Goal: Contribute content: Contribute content

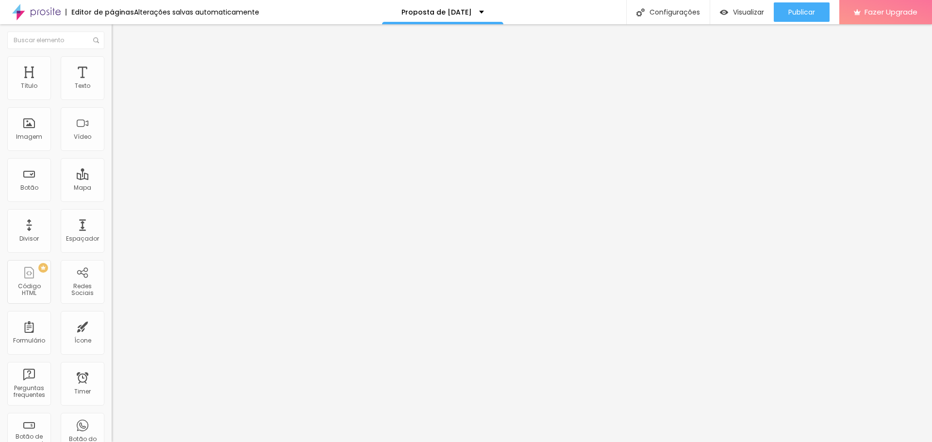
click at [112, 83] on span "Adicionar imagem" at bounding box center [143, 79] width 63 height 8
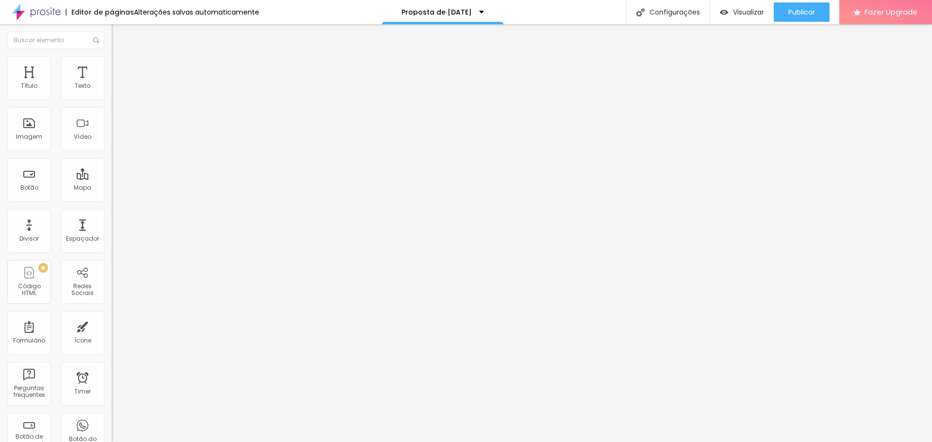
click at [112, 83] on span "Adicionar imagem" at bounding box center [143, 79] width 63 height 8
click at [119, 33] on div "Editar Imagem" at bounding box center [151, 36] width 65 height 8
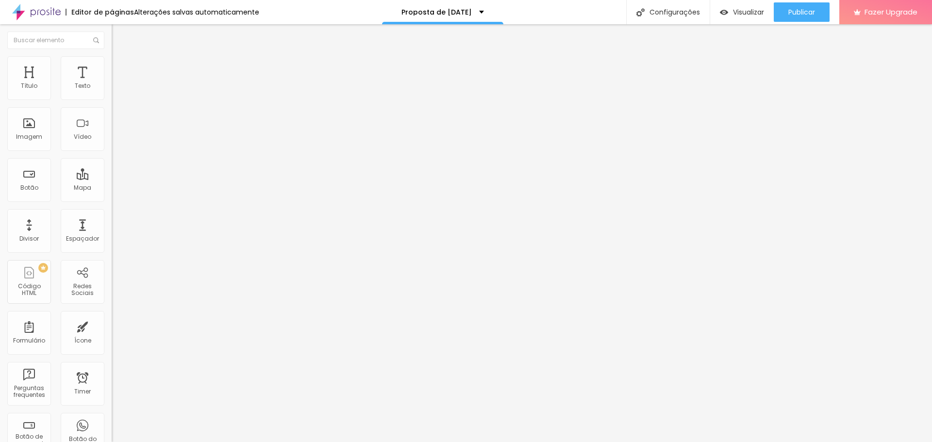
click at [112, 83] on span "Adicionar imagem" at bounding box center [143, 79] width 63 height 8
click at [119, 36] on div "Editar Imagem" at bounding box center [151, 36] width 65 height 8
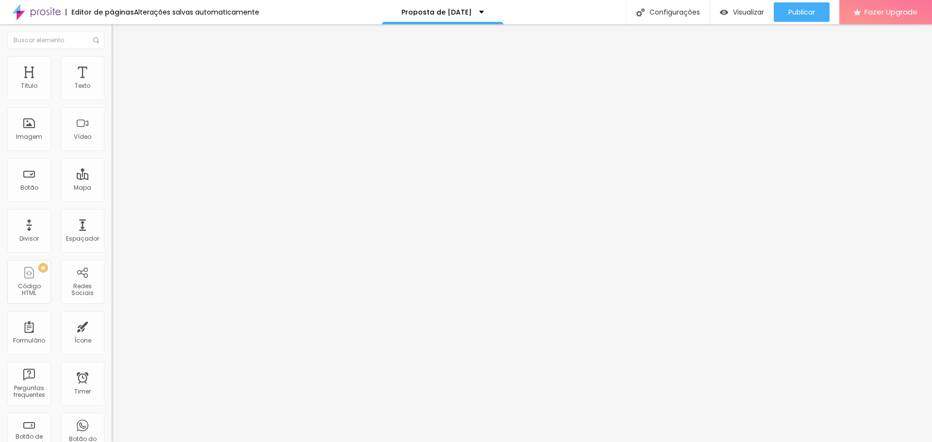
click at [112, 83] on span "Adicionar imagem" at bounding box center [143, 79] width 63 height 8
click at [119, 35] on div "Editar Imagem" at bounding box center [151, 36] width 65 height 8
click at [112, 83] on span "Adicionar imagem" at bounding box center [143, 79] width 63 height 8
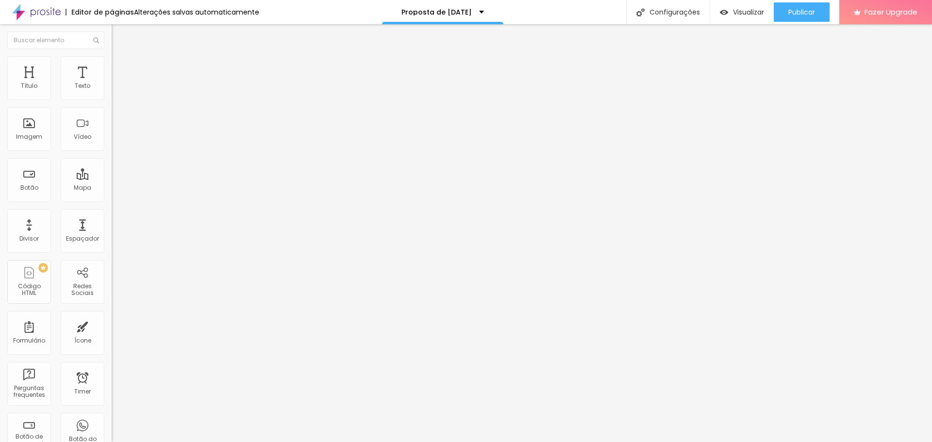
click at [119, 35] on div "Editar Imagem" at bounding box center [151, 36] width 65 height 8
click at [112, 83] on span "Adicionar imagem" at bounding box center [143, 79] width 63 height 8
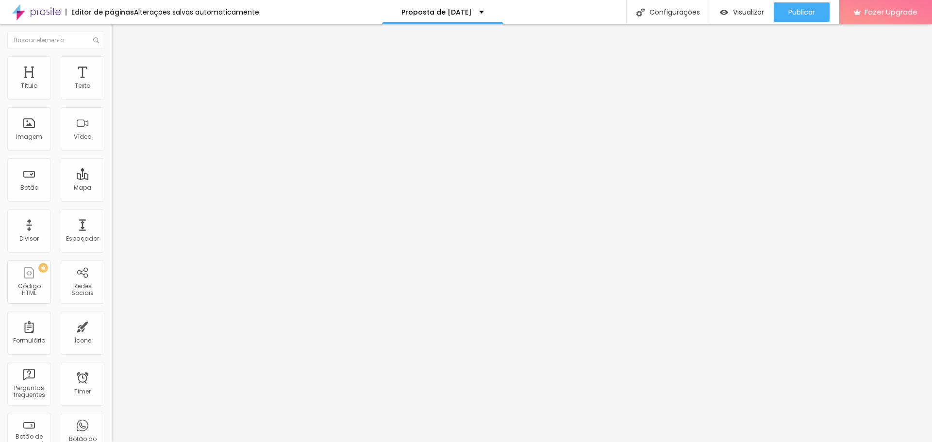
click at [112, 83] on span "Adicionar imagem" at bounding box center [143, 79] width 63 height 8
click at [119, 33] on div "Editar Imagem" at bounding box center [151, 36] width 65 height 8
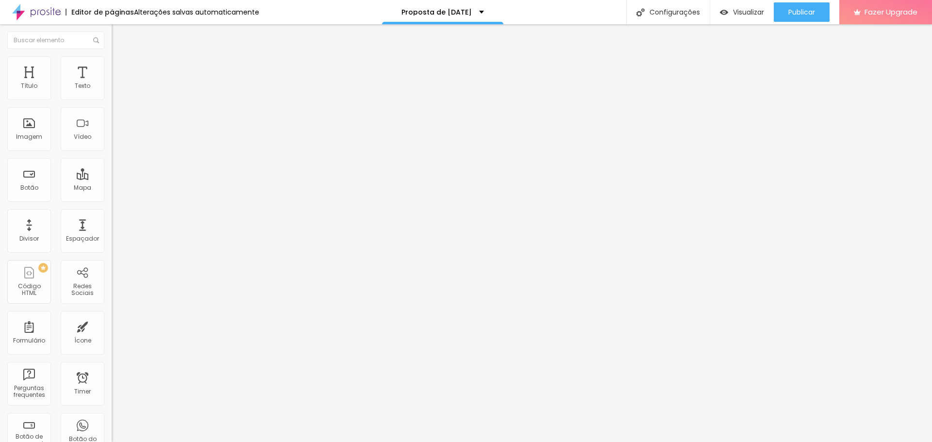
click at [112, 83] on span "Adicionar imagem" at bounding box center [143, 79] width 63 height 8
click at [119, 39] on div "Editar Imagem" at bounding box center [151, 36] width 65 height 8
click at [112, 91] on input "text" at bounding box center [170, 87] width 116 height 10
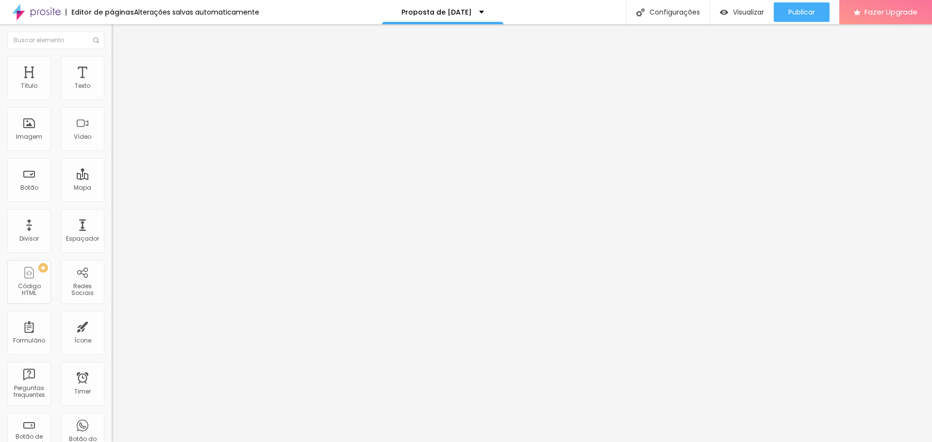
click at [112, 91] on input "text" at bounding box center [170, 87] width 116 height 10
paste input "[URL][DOMAIN_NAME]"
type input "[URL][DOMAIN_NAME]"
click at [112, 182] on div at bounding box center [168, 182] width 112 height 0
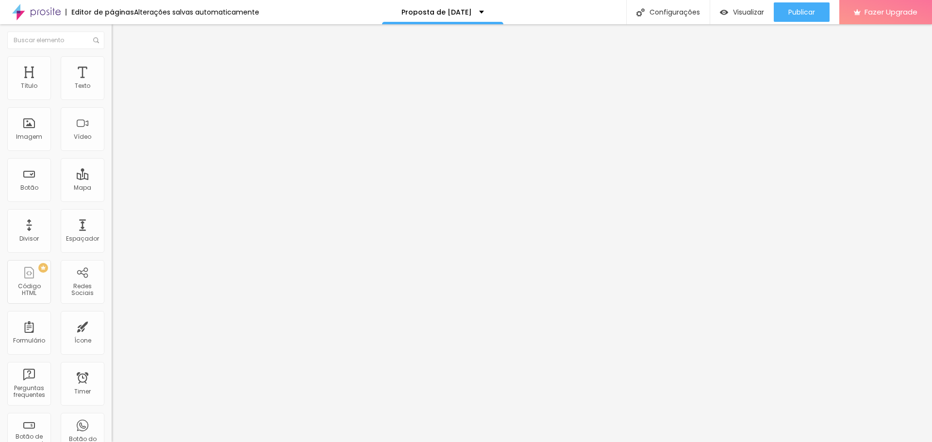
scroll to position [0, 0]
click at [120, 65] on span "Estilo" at bounding box center [127, 63] width 15 height 8
type input "99"
type input "98"
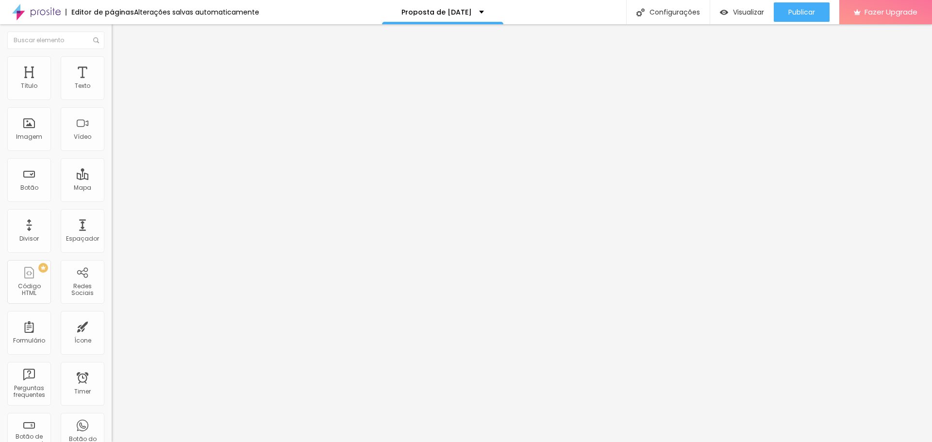
type input "98"
type input "97"
type input "96"
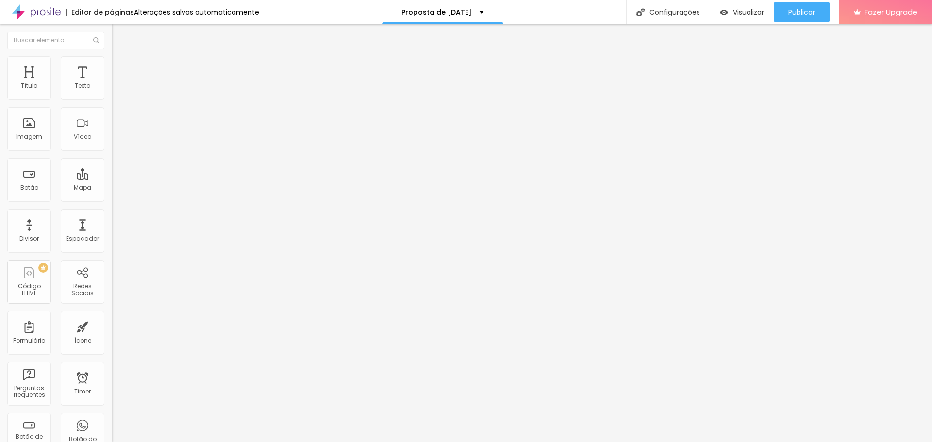
type input "94"
type input "93"
type input "92"
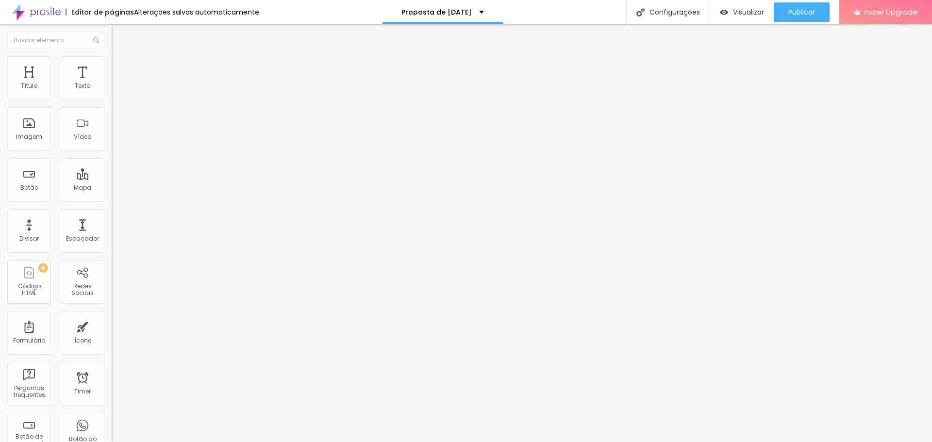
type input "92"
type input "91"
type input "90"
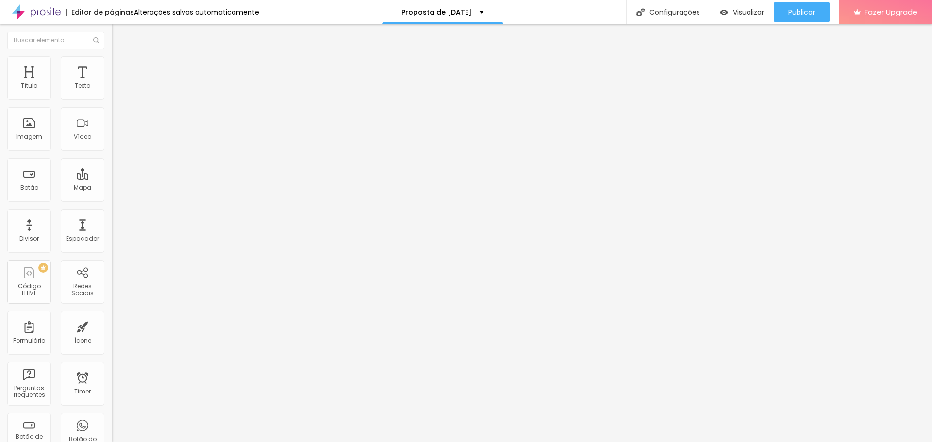
type input "88"
type input "87"
type input "86"
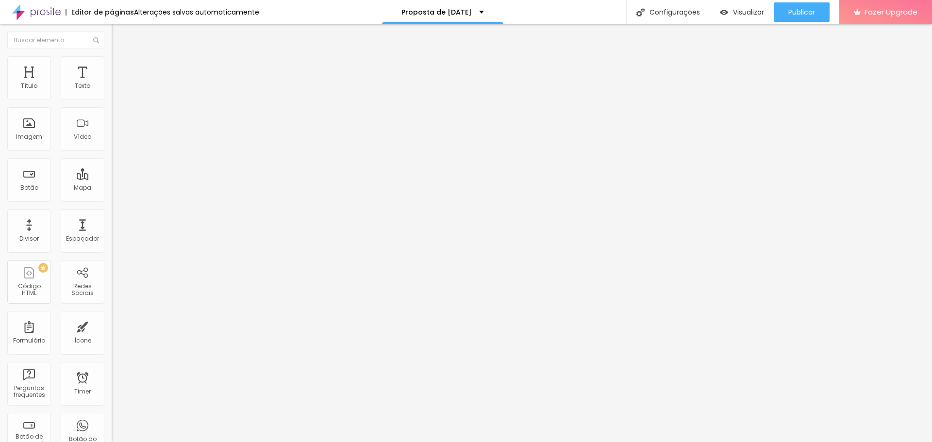
type input "86"
type input "84"
type input "83"
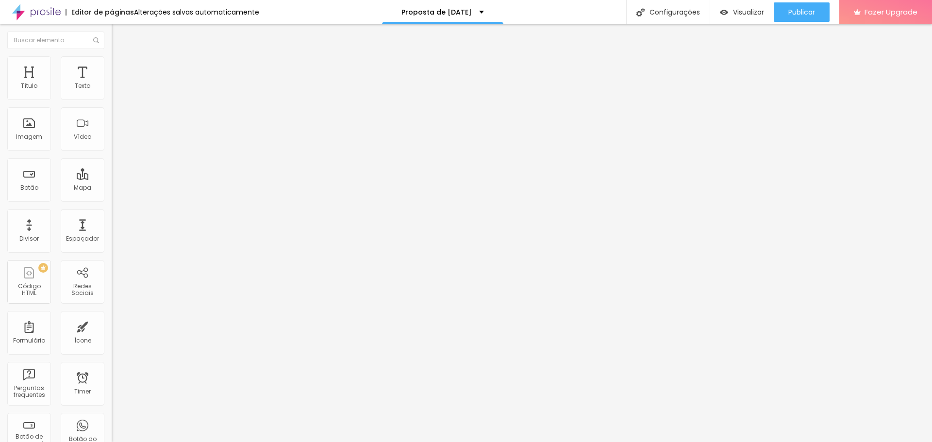
type input "82"
type input "81"
type input "79"
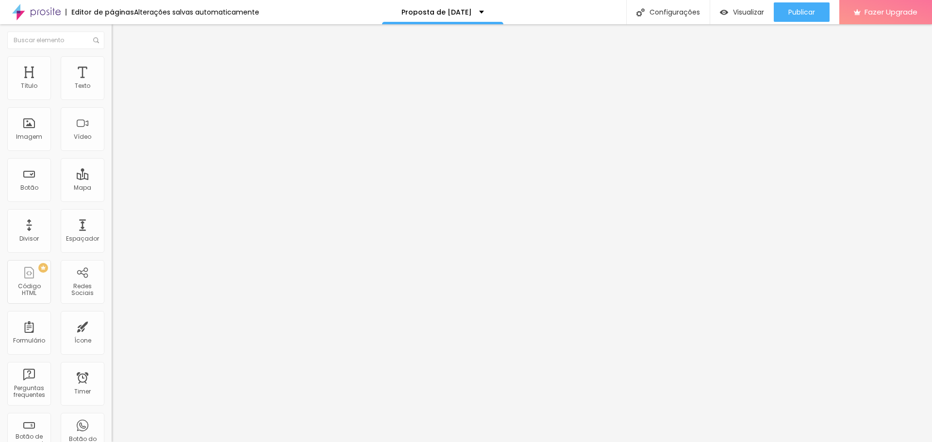
type input "79"
type input "78"
type input "77"
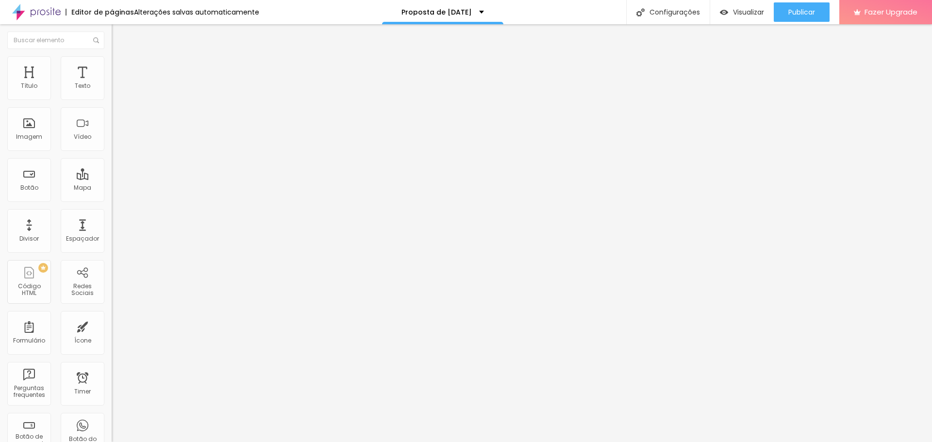
type input "75"
type input "74"
type input "73"
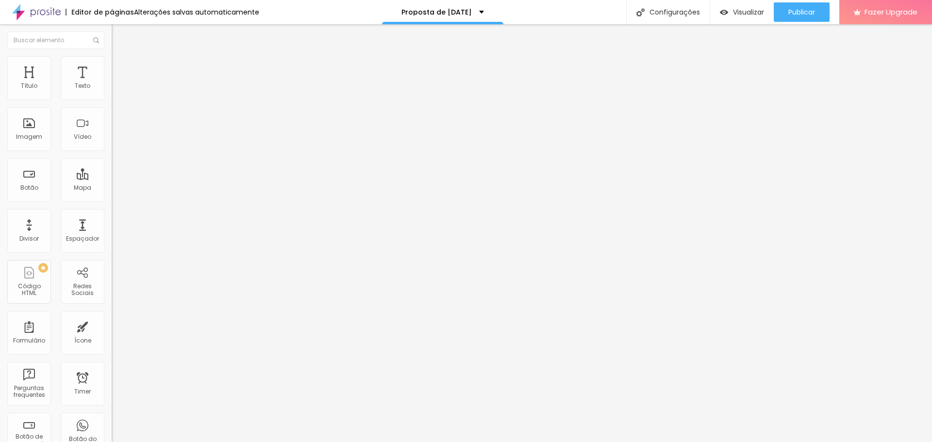
type input "73"
type input "72"
type input "70"
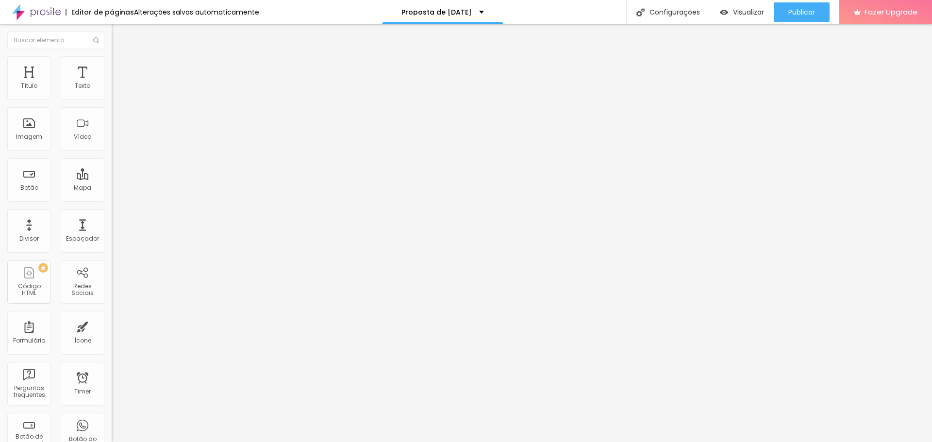
type input "67"
type input "64"
type input "63"
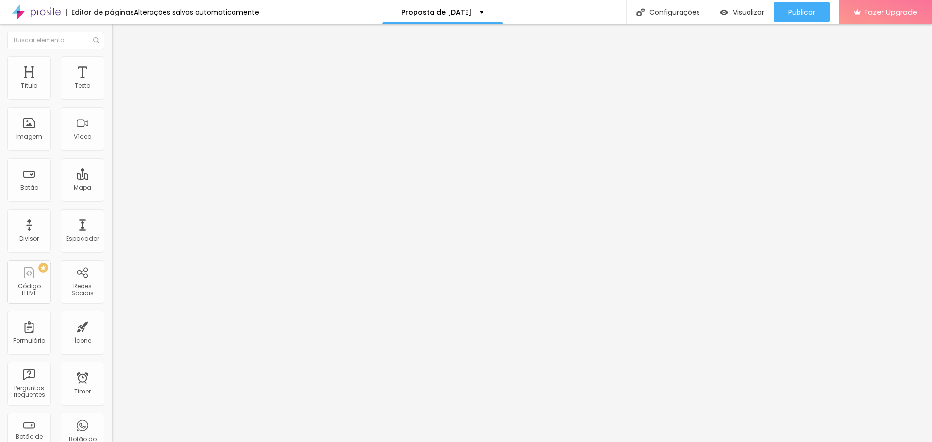
type input "63"
type input "62"
type input "60"
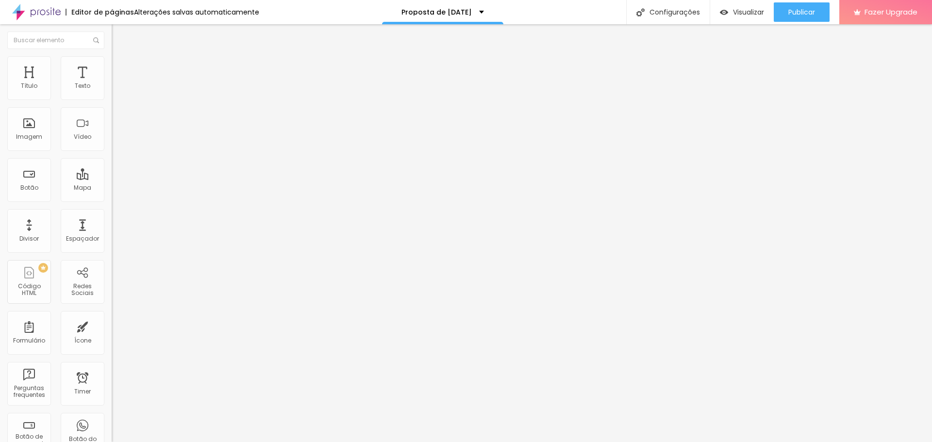
type input "59"
type input "57"
type input "56"
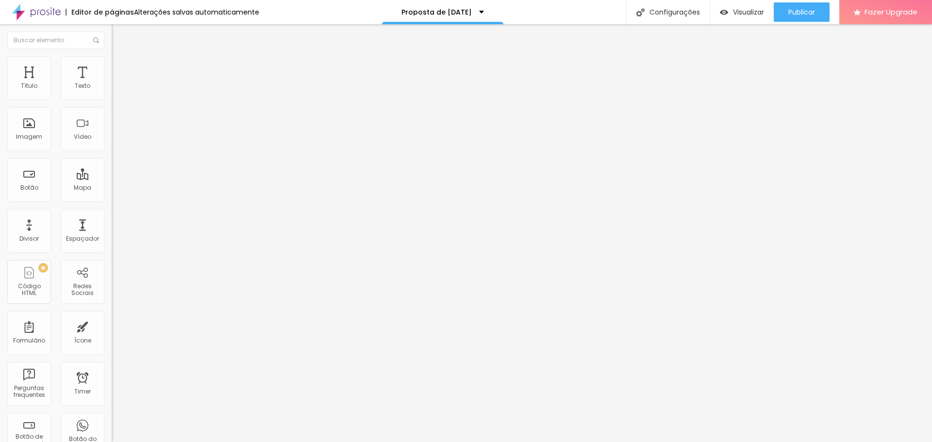
type input "56"
type input "55"
type input "54"
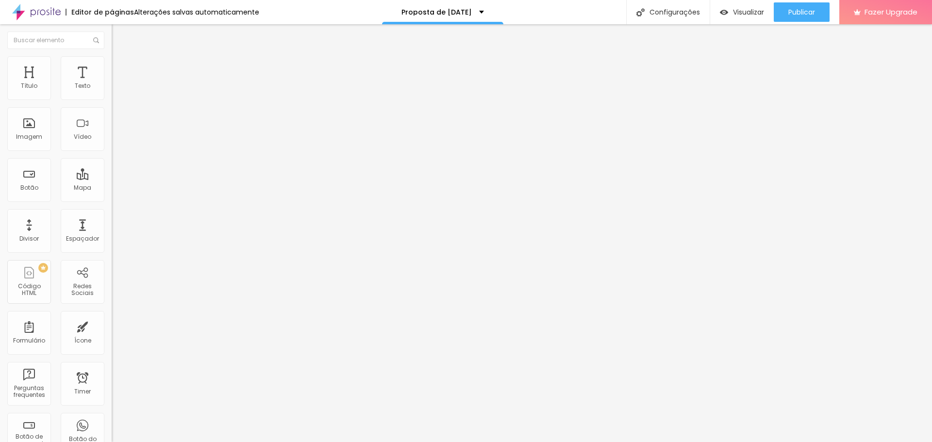
type input "53"
type input "51"
type input "50"
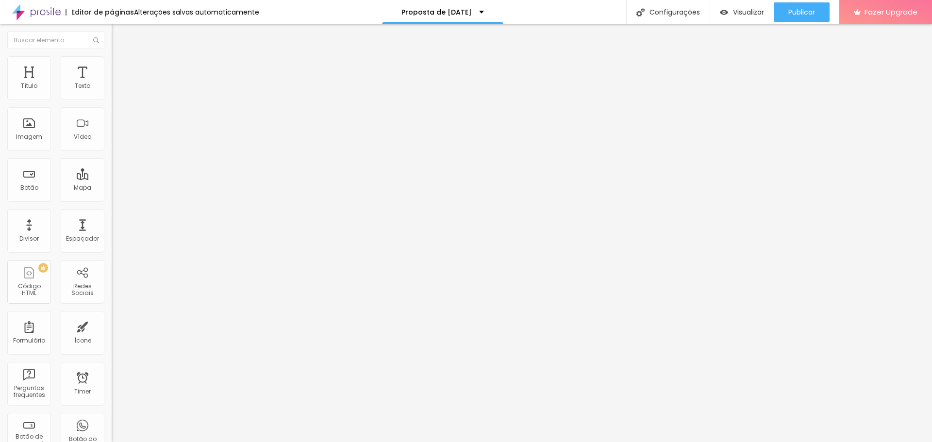
type input "50"
type input "49"
type input "48"
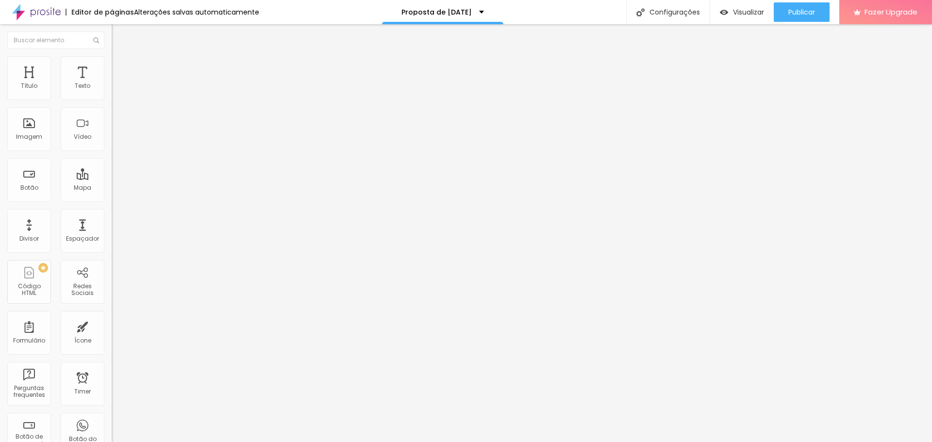
type input "49"
type input "51"
type input "52"
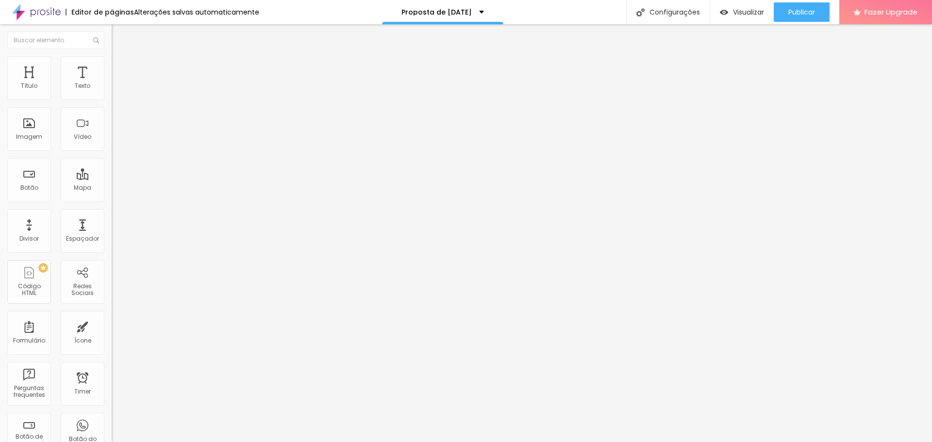
type input "52"
type input "54"
type input "55"
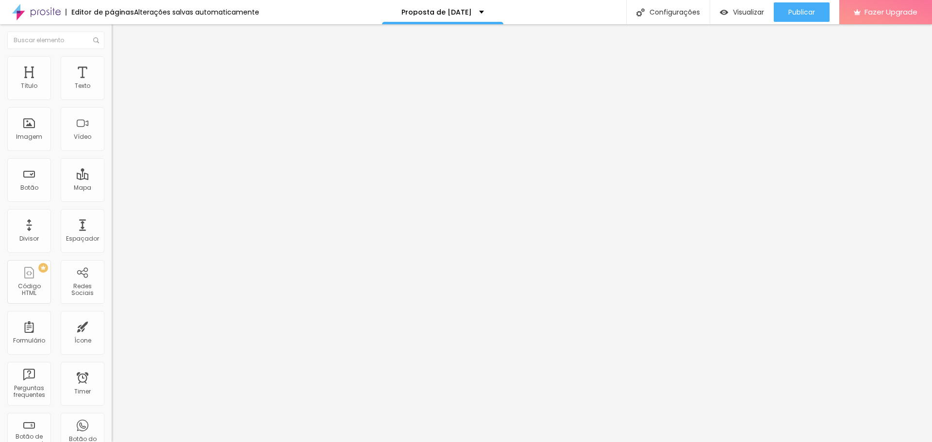
type input "56"
type input "57"
type input "58"
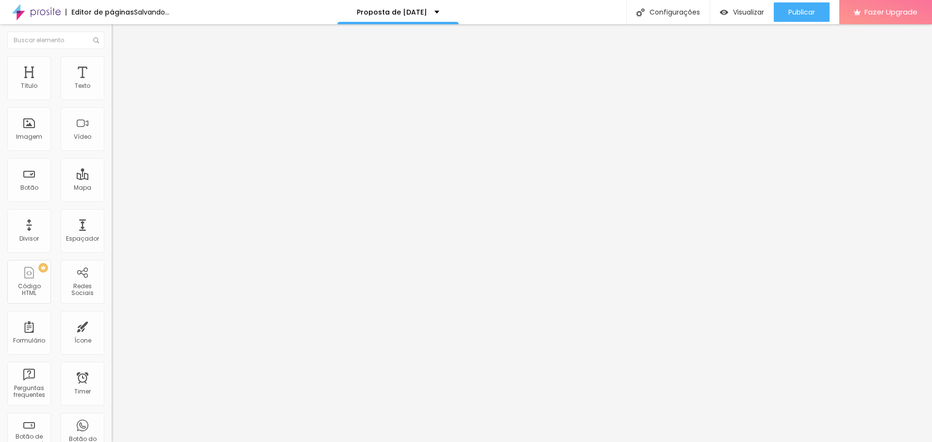
type input "58"
type input "59"
type input "60"
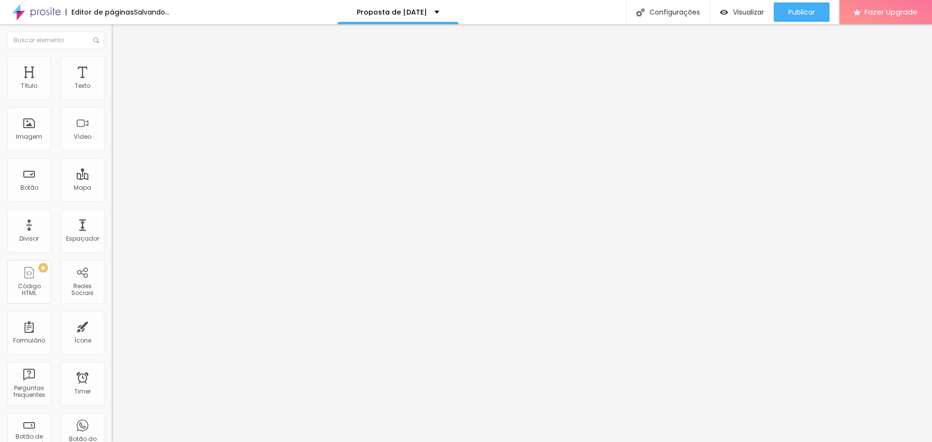
type input "61"
type input "62"
drag, startPoint x: 99, startPoint y: 104, endPoint x: 51, endPoint y: 109, distance: 48.2
type input "62"
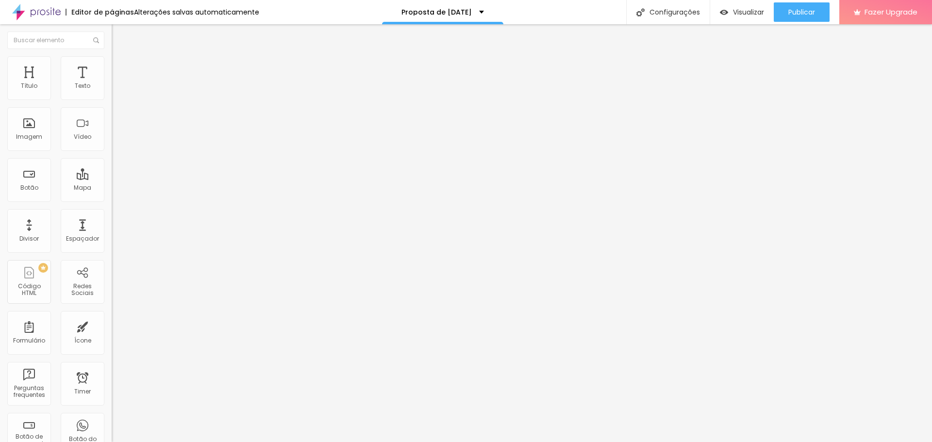
click at [112, 99] on input "range" at bounding box center [143, 96] width 63 height 8
drag, startPoint x: 65, startPoint y: 108, endPoint x: 0, endPoint y: 108, distance: 65.0
click at [112, 108] on div "Texto Click me Alinhamento [GEOGRAPHIC_DATA] Link URL https:// Abrir em uma nov…" at bounding box center [168, 146] width 112 height 141
type input "W"
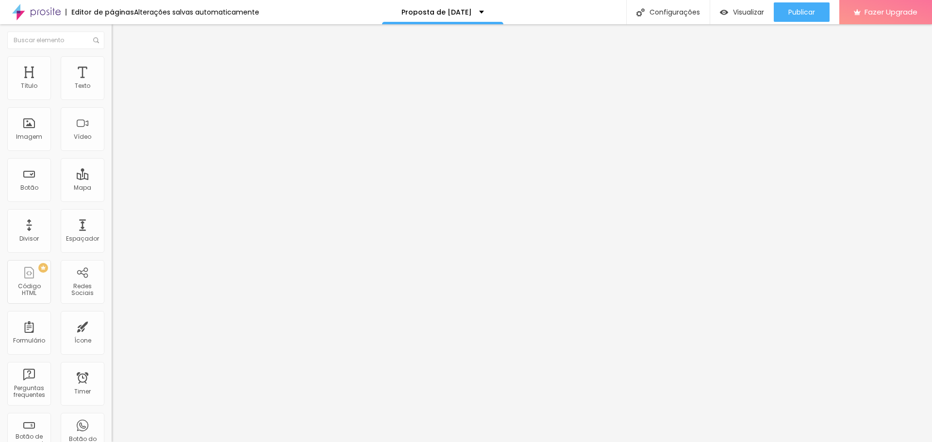
type input "Quero espiar o do ano passado"
click at [112, 198] on input "https://" at bounding box center [170, 195] width 116 height 10
drag, startPoint x: 51, startPoint y: 201, endPoint x: 28, endPoint y: 193, distance: 24.4
click at [112, 193] on div "URL https://" at bounding box center [168, 196] width 112 height 24
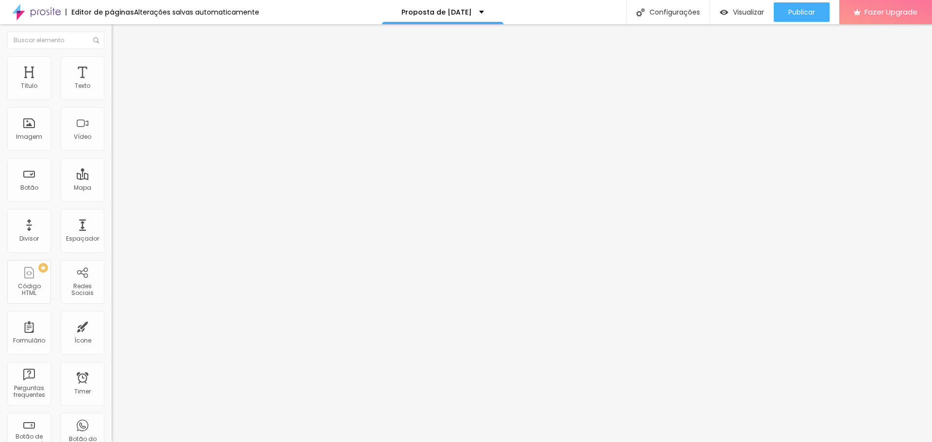
drag, startPoint x: 14, startPoint y: 197, endPoint x: 7, endPoint y: 207, distance: 12.2
click at [112, 200] on div "Texto Quero espiar o do ano passado Alinhamento [GEOGRAPHIC_DATA] Link URL http…" at bounding box center [168, 146] width 112 height 141
click at [112, 200] on input "https://" at bounding box center [170, 195] width 116 height 10
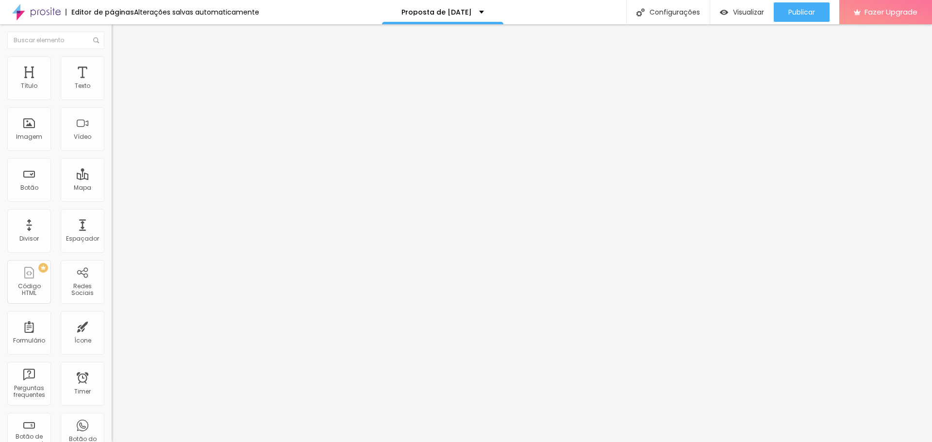
click at [112, 200] on input "https://" at bounding box center [170, 195] width 116 height 10
paste input "[DOMAIN_NAME][URL]"
type input "[URL][DOMAIN_NAME]"
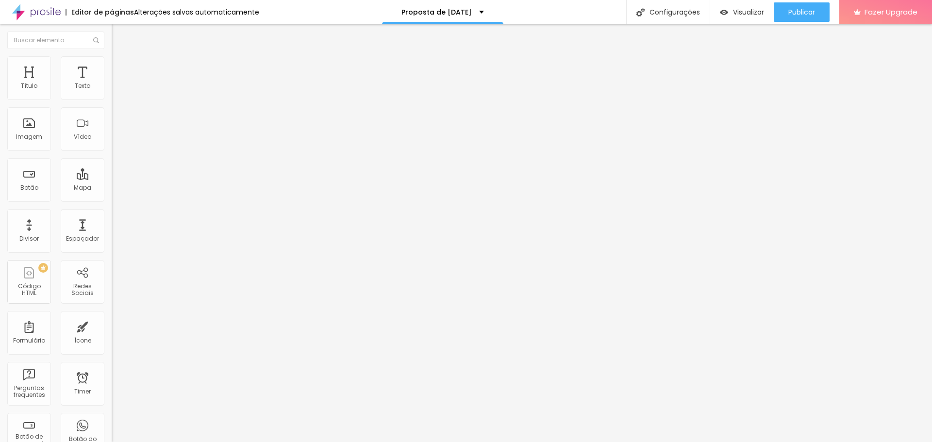
click at [112, 217] on div "Abrir em uma nova aba" at bounding box center [168, 214] width 112 height 5
click at [112, 62] on img at bounding box center [116, 60] width 9 height 9
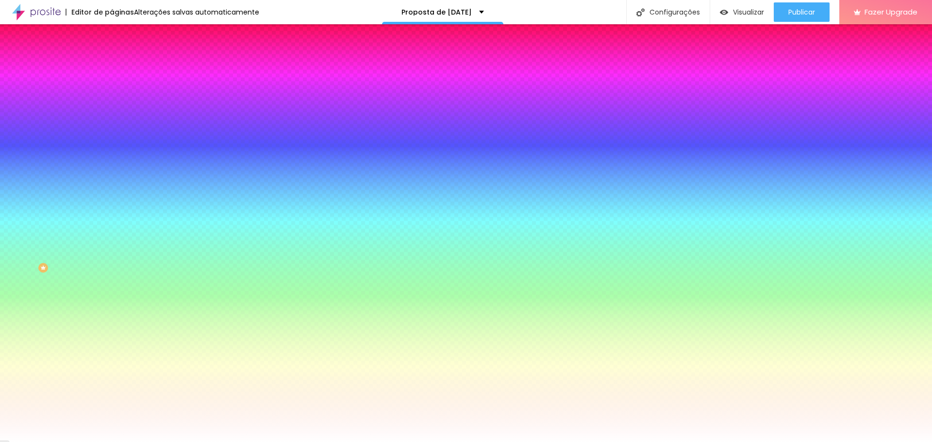
click at [112, 93] on div at bounding box center [168, 93] width 112 height 0
click at [85, 174] on div at bounding box center [466, 221] width 932 height 442
drag, startPoint x: 64, startPoint y: 126, endPoint x: 72, endPoint y: 134, distance: 11.7
click at [72, 134] on div at bounding box center [466, 221] width 932 height 442
type input "#AF8D48"
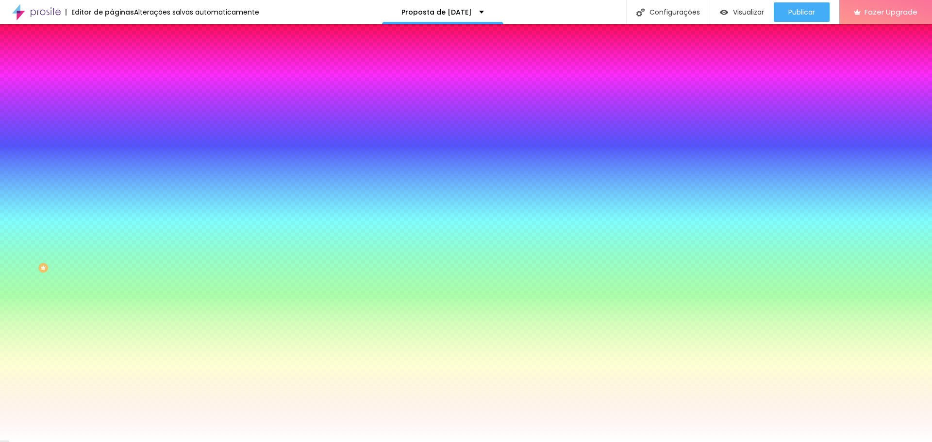
drag, startPoint x: 73, startPoint y: 135, endPoint x: 52, endPoint y: 132, distance: 21.5
click at [543, 139] on div at bounding box center [544, 140] width 2 height 2
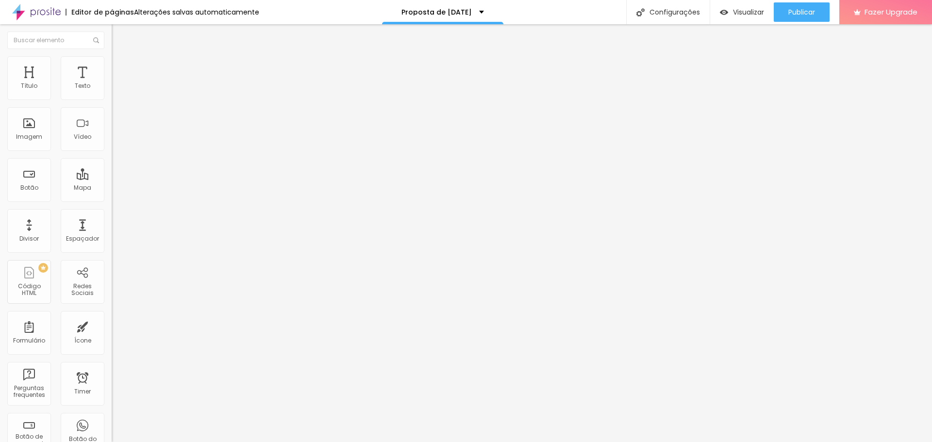
click at [112, 91] on input "Quero espiar o do ano passado" at bounding box center [170, 87] width 116 height 10
click at [112, 91] on input "Clique neste botão para ver o video do [DATE]" at bounding box center [170, 87] width 116 height 10
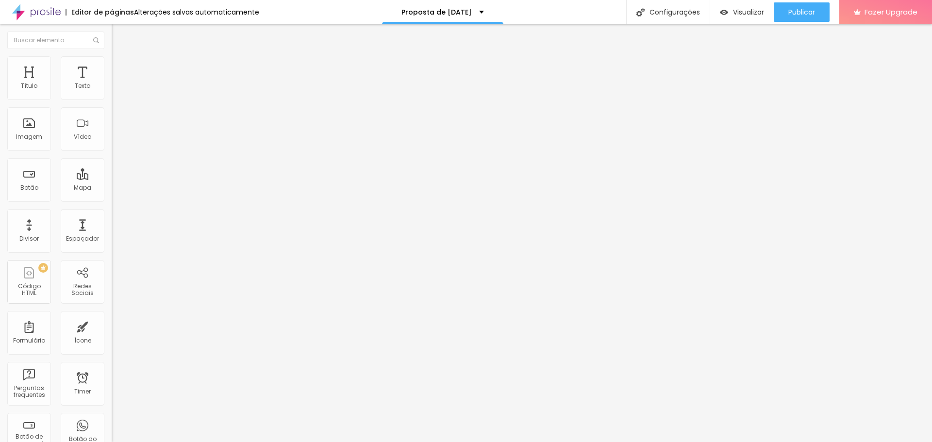
click at [112, 91] on input "Clique neste botão para ver um video do [DATE]" at bounding box center [170, 87] width 116 height 10
type input "Clique neste botão para ver um vídeo do [DATE]"
click at [26, 135] on div "Imagem" at bounding box center [29, 136] width 26 height 7
click at [112, 83] on span "Adicionar imagem" at bounding box center [143, 79] width 63 height 8
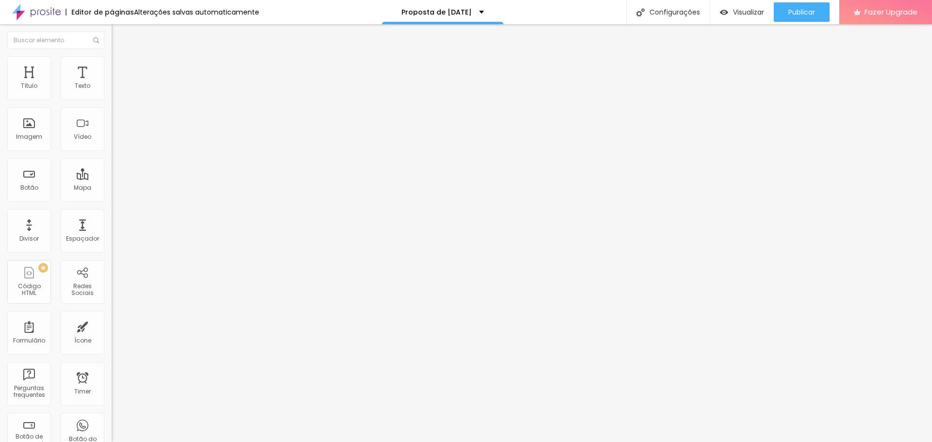
scroll to position [245, 0]
click at [112, 83] on span "Trocar imagem" at bounding box center [138, 79] width 53 height 8
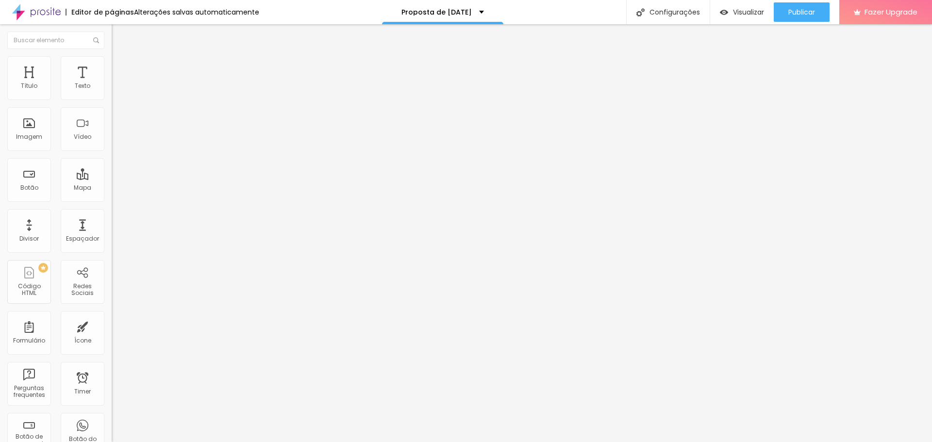
drag, startPoint x: 618, startPoint y: 198, endPoint x: 623, endPoint y: 202, distance: 5.8
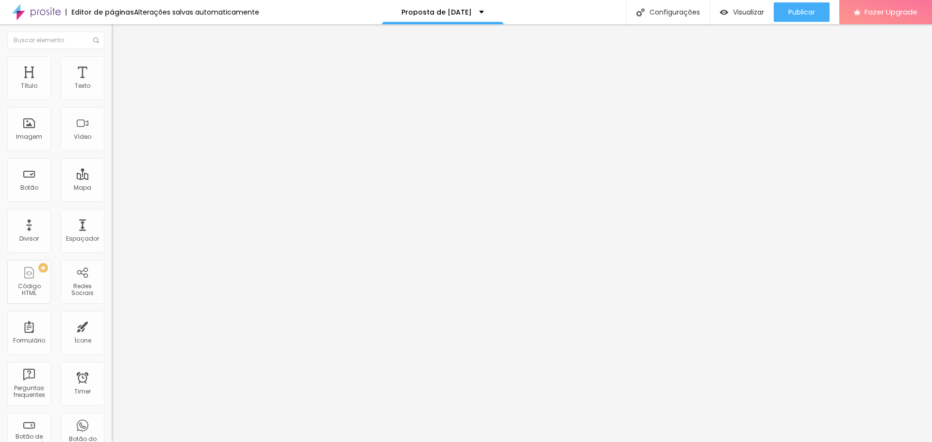
scroll to position [388, 0]
click at [112, 83] on span "Adicionar imagem" at bounding box center [143, 79] width 63 height 8
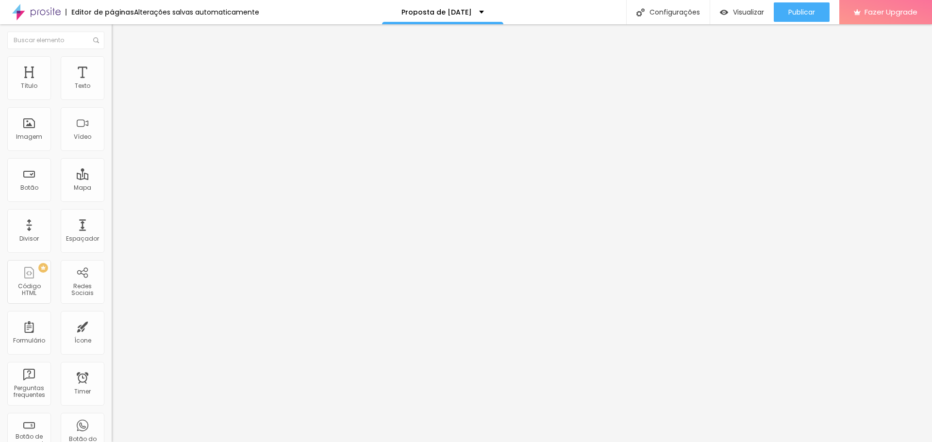
click at [112, 83] on span "Adicionar imagem" at bounding box center [143, 79] width 63 height 8
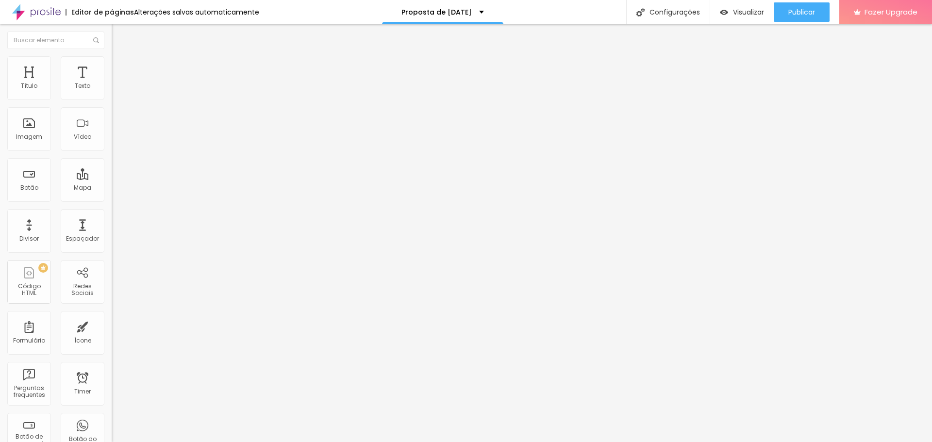
click at [112, 83] on span "Adicionar imagem" at bounding box center [143, 79] width 63 height 8
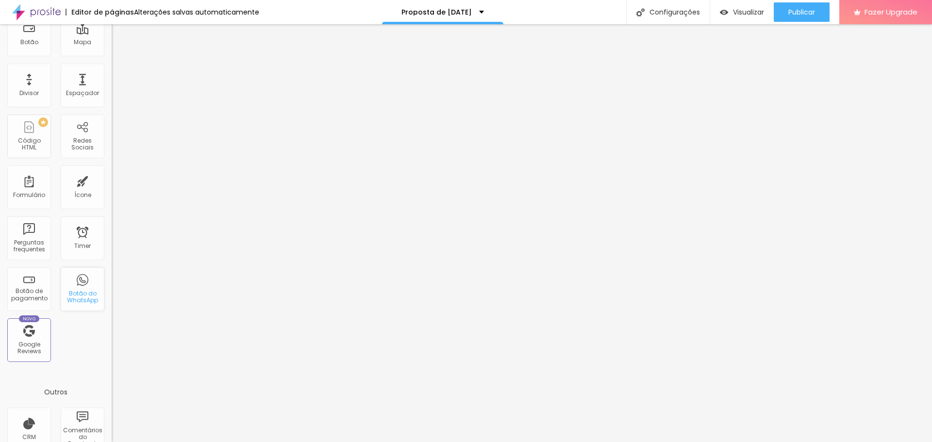
scroll to position [0, 0]
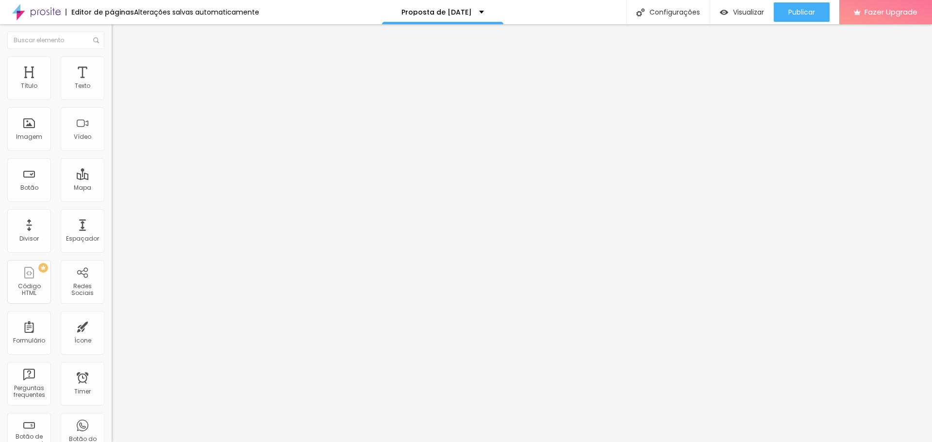
click at [119, 36] on div "Editar Seção" at bounding box center [147, 36] width 57 height 8
click at [112, 91] on input "Clique neste botão para ver um vídeo do [DATE]" at bounding box center [170, 87] width 116 height 10
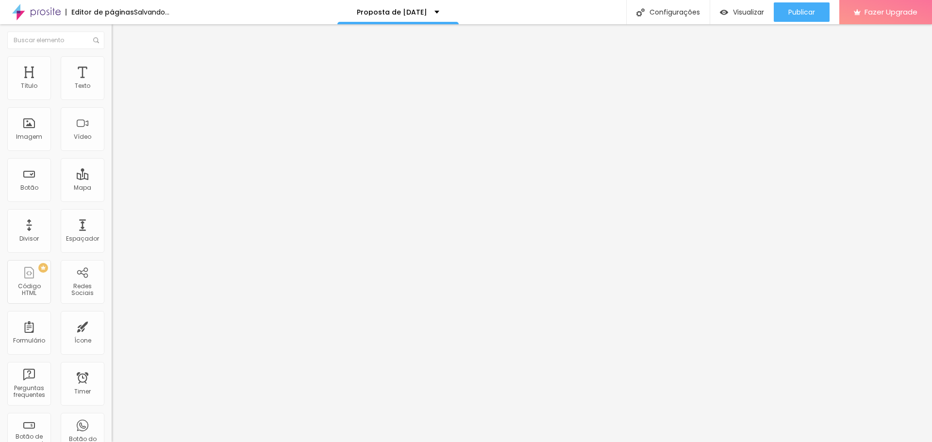
type input "Clique neste botão para ver um vídeo do [DATE]"
click at [112, 200] on input "[URL][DOMAIN_NAME]" at bounding box center [170, 195] width 116 height 10
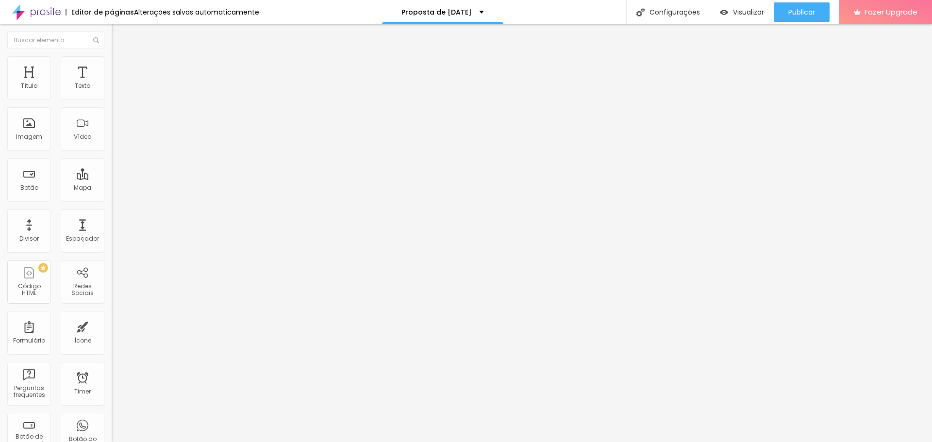
click at [112, 200] on input "[URL][DOMAIN_NAME]" at bounding box center [170, 195] width 116 height 10
paste input "CytGsLlLMfo/?igsh=MTNtZTNzNml2MzRmYQ=="
type input "[URL][DOMAIN_NAME]"
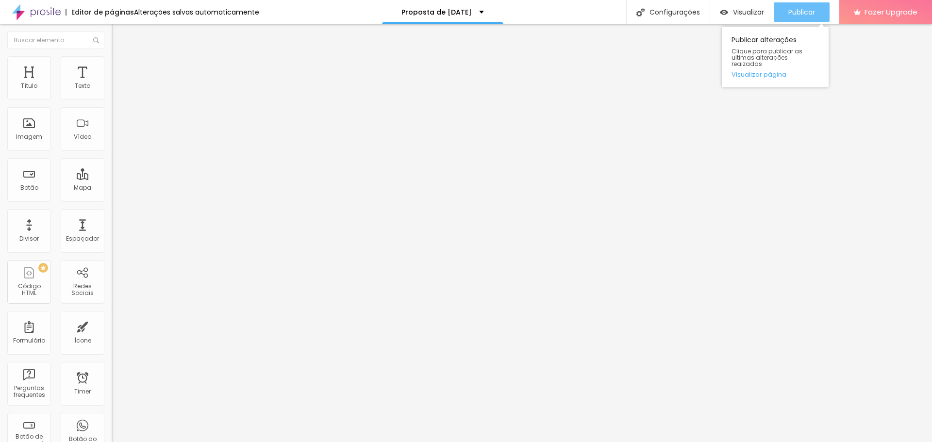
click at [797, 13] on span "Publicar" at bounding box center [801, 12] width 27 height 8
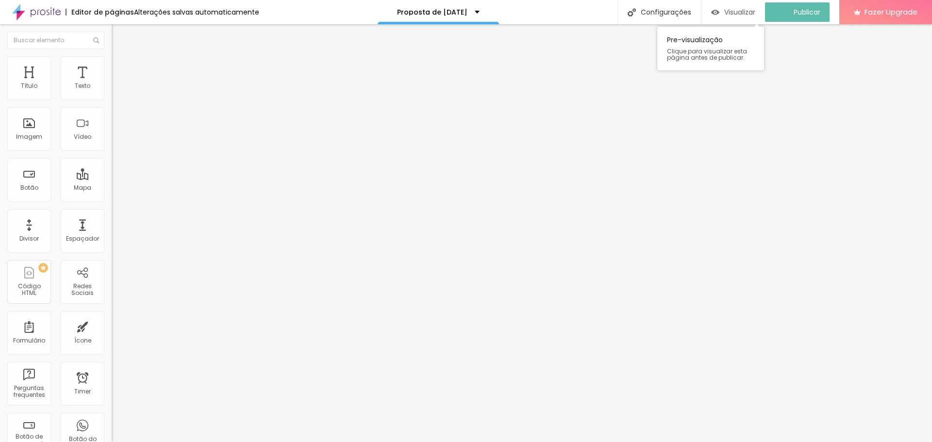
click at [738, 11] on span "Visualizar" at bounding box center [739, 12] width 31 height 8
